Goal: Find specific page/section: Find specific page/section

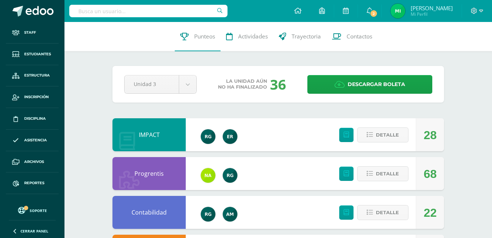
click at [93, 10] on input "text" at bounding box center [148, 11] width 158 height 12
type input "dayana pedroza"
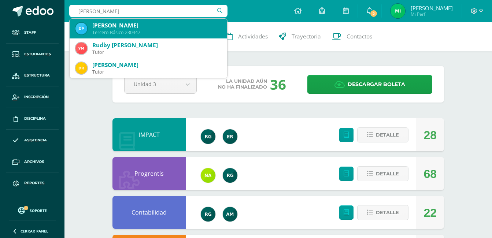
click at [108, 32] on div "Tercero Básico 230447" at bounding box center [156, 32] width 129 height 6
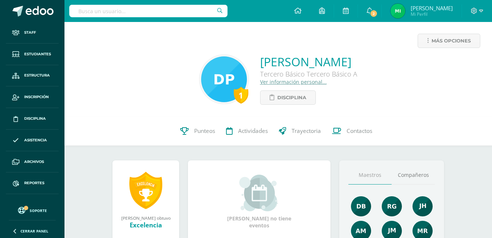
drag, startPoint x: 225, startPoint y: 62, endPoint x: 388, endPoint y: 63, distance: 163.1
click at [388, 63] on div "1 [PERSON_NAME] Tercero Básico Tercero Básico A Ver información personal... Dis…" at bounding box center [278, 79] width 416 height 51
copy link "[PERSON_NAME]"
